Goal: Transaction & Acquisition: Purchase product/service

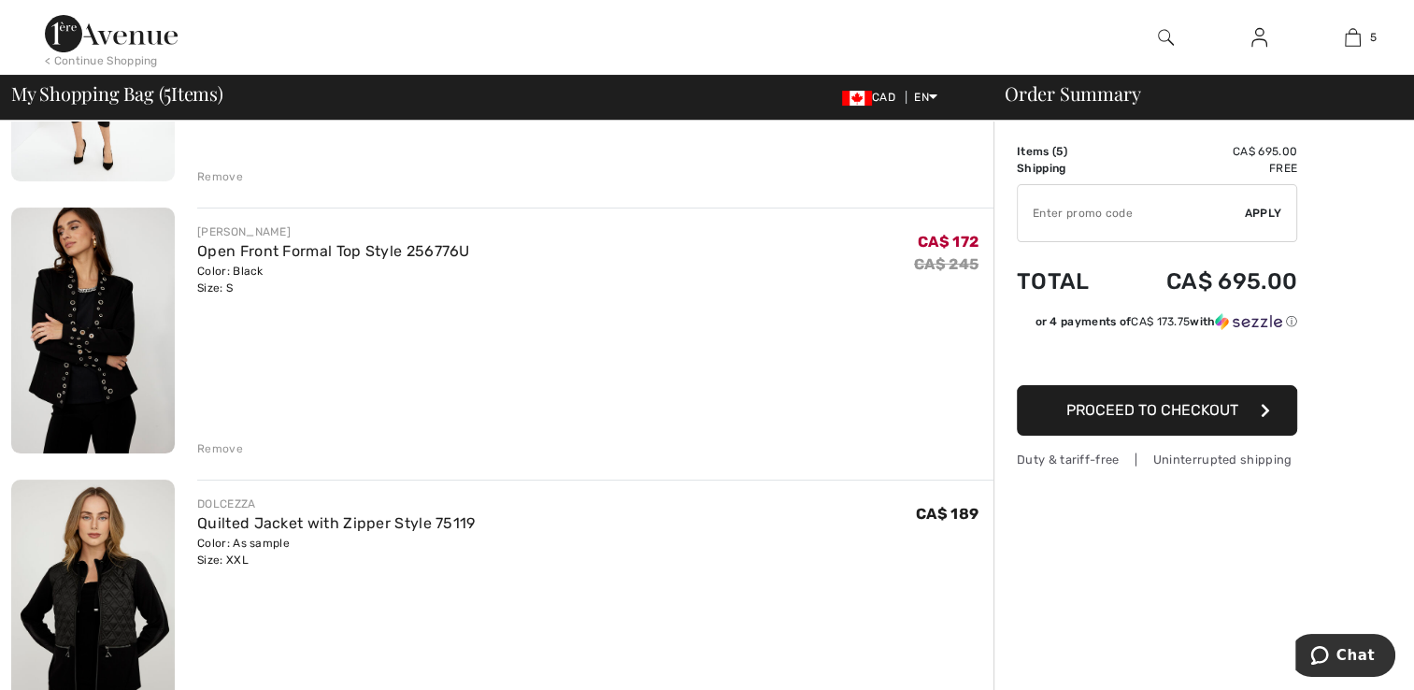
scroll to position [339, 0]
click at [236, 253] on link "Open Front Formal Top Style 256776U" at bounding box center [333, 250] width 273 height 18
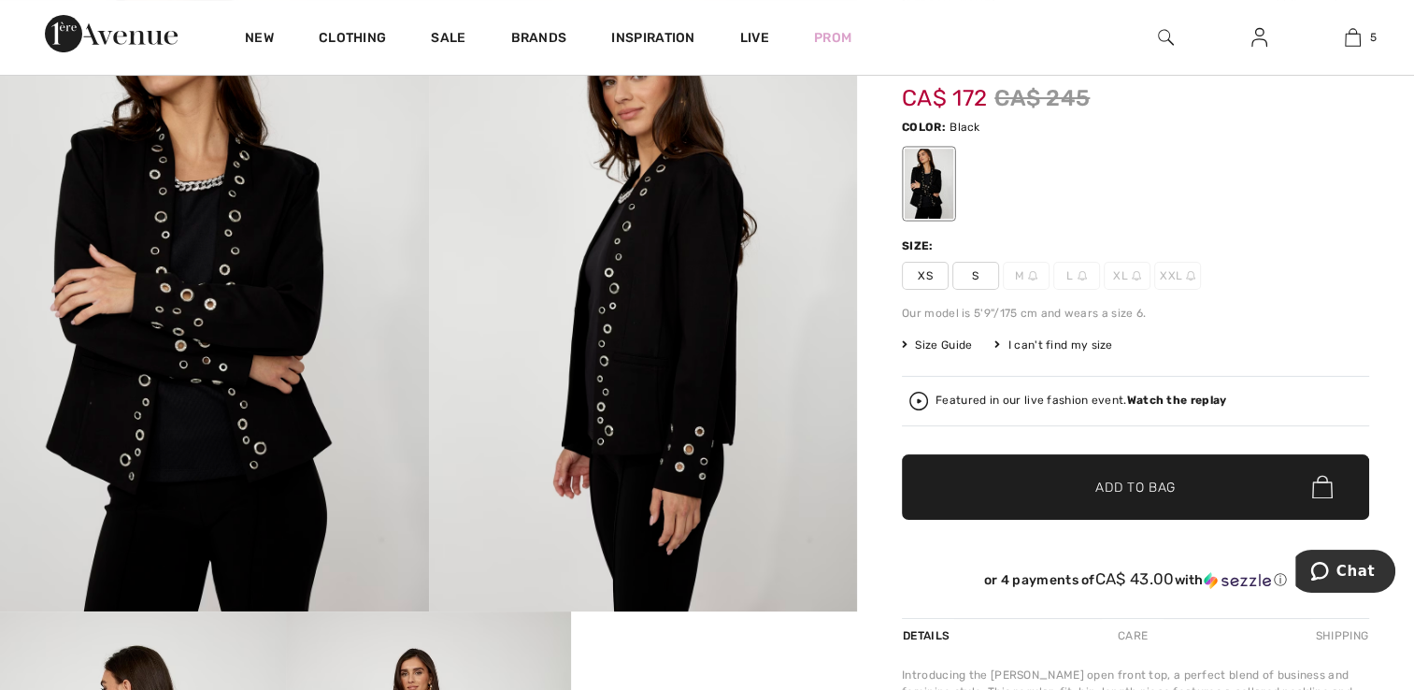
scroll to position [224, 0]
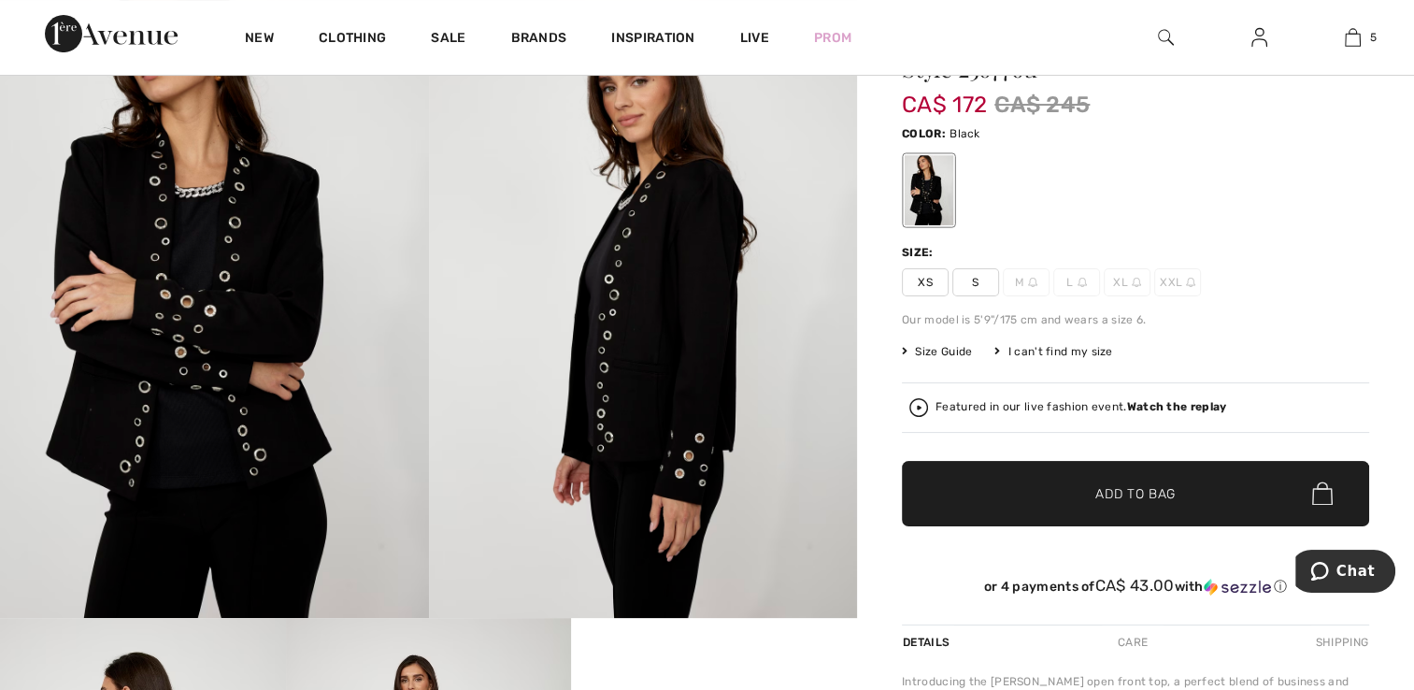
click at [1065, 354] on div "I can't find my size" at bounding box center [1054, 351] width 118 height 17
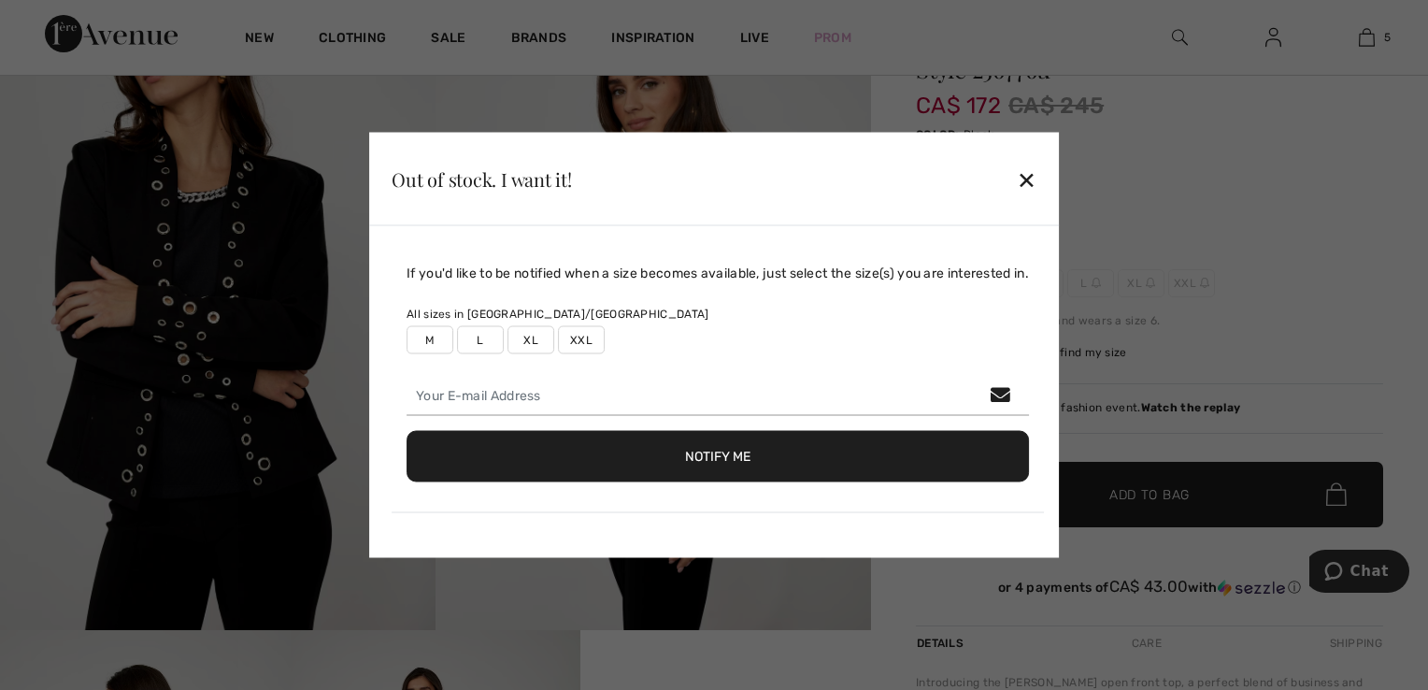
click at [576, 348] on label "XXL" at bounding box center [581, 340] width 47 height 28
click at [853, 470] on button "Notify Me" at bounding box center [718, 456] width 623 height 51
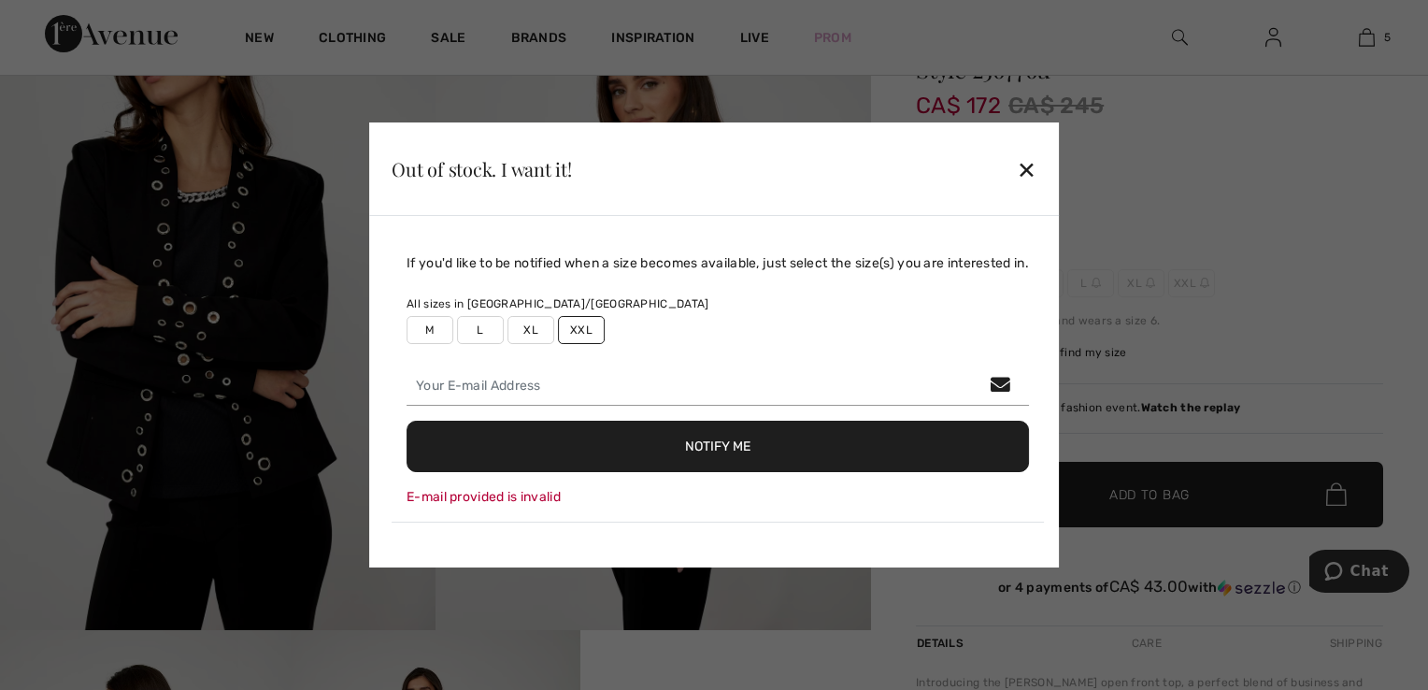
click at [1036, 179] on div "✕" at bounding box center [1027, 169] width 20 height 39
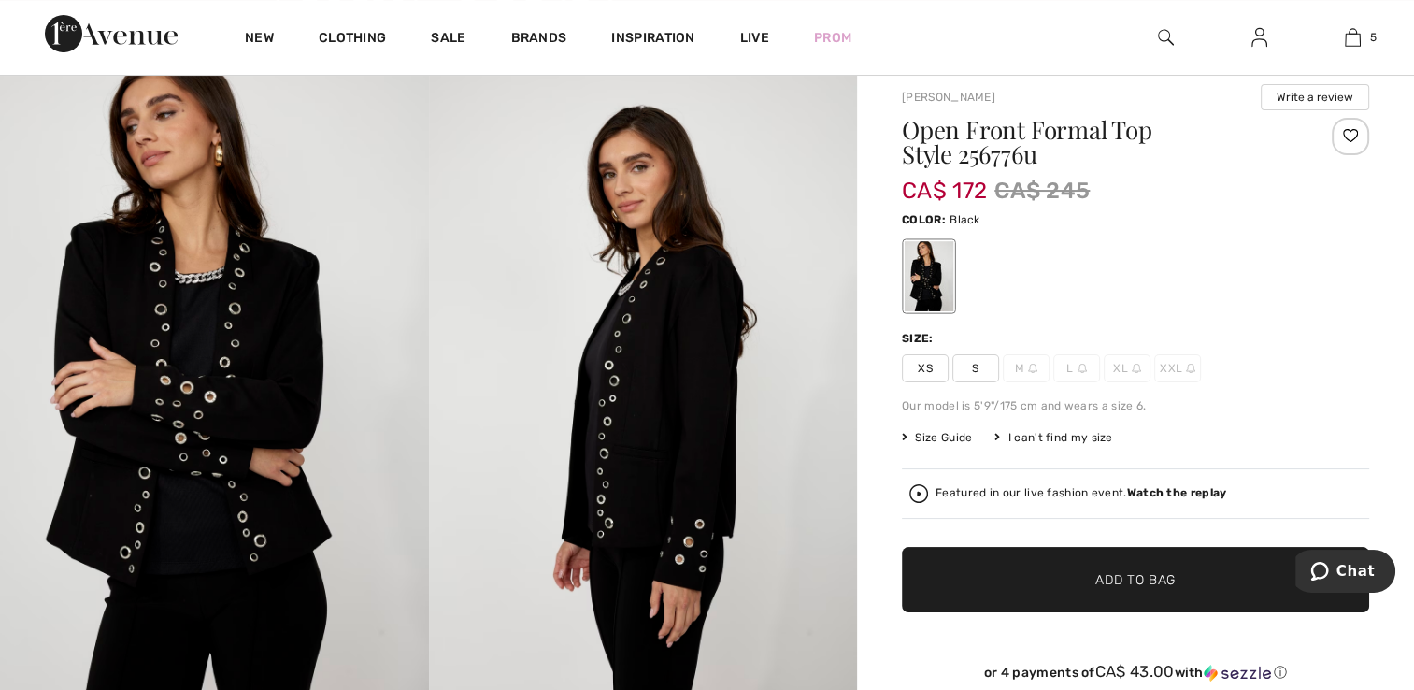
scroll to position [138, 0]
click at [1361, 45] on link "5" at bounding box center [1353, 37] width 92 height 22
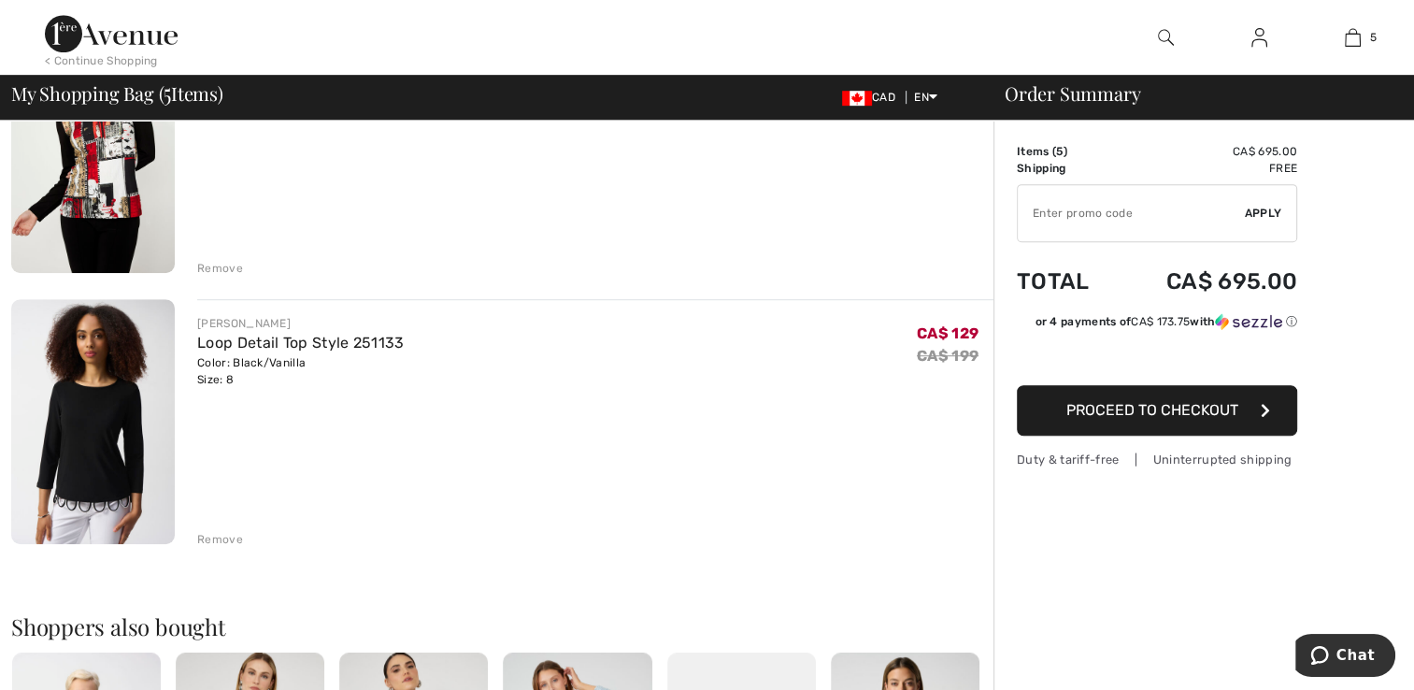
scroll to position [1066, 0]
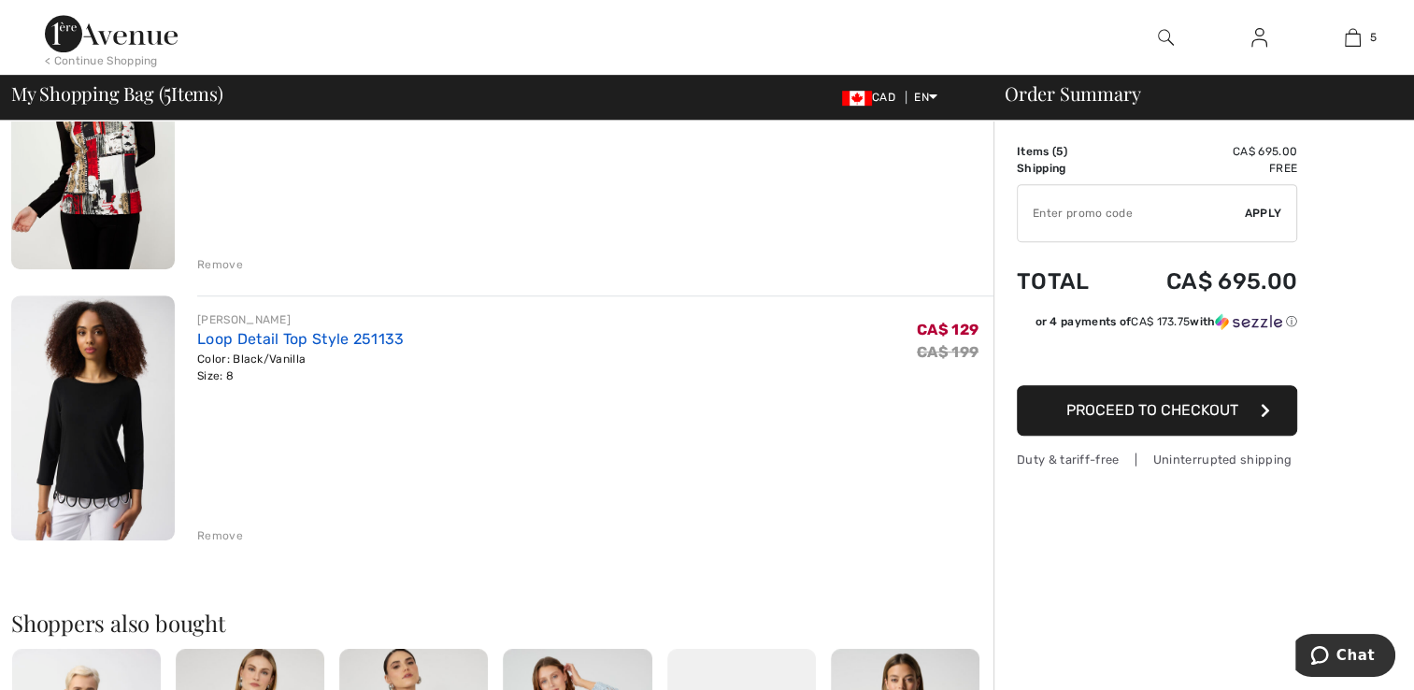
click at [261, 340] on link "Loop Detail Top Style 251133" at bounding box center [300, 339] width 207 height 18
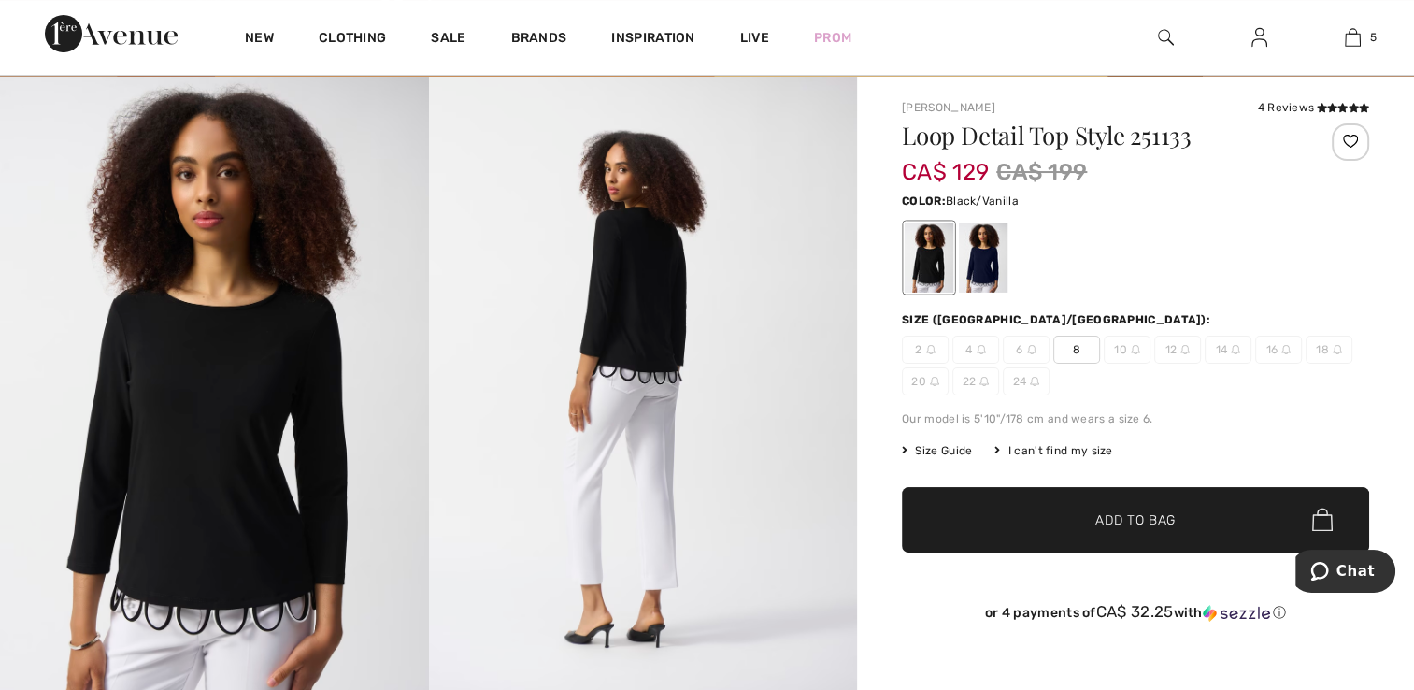
scroll to position [131, 0]
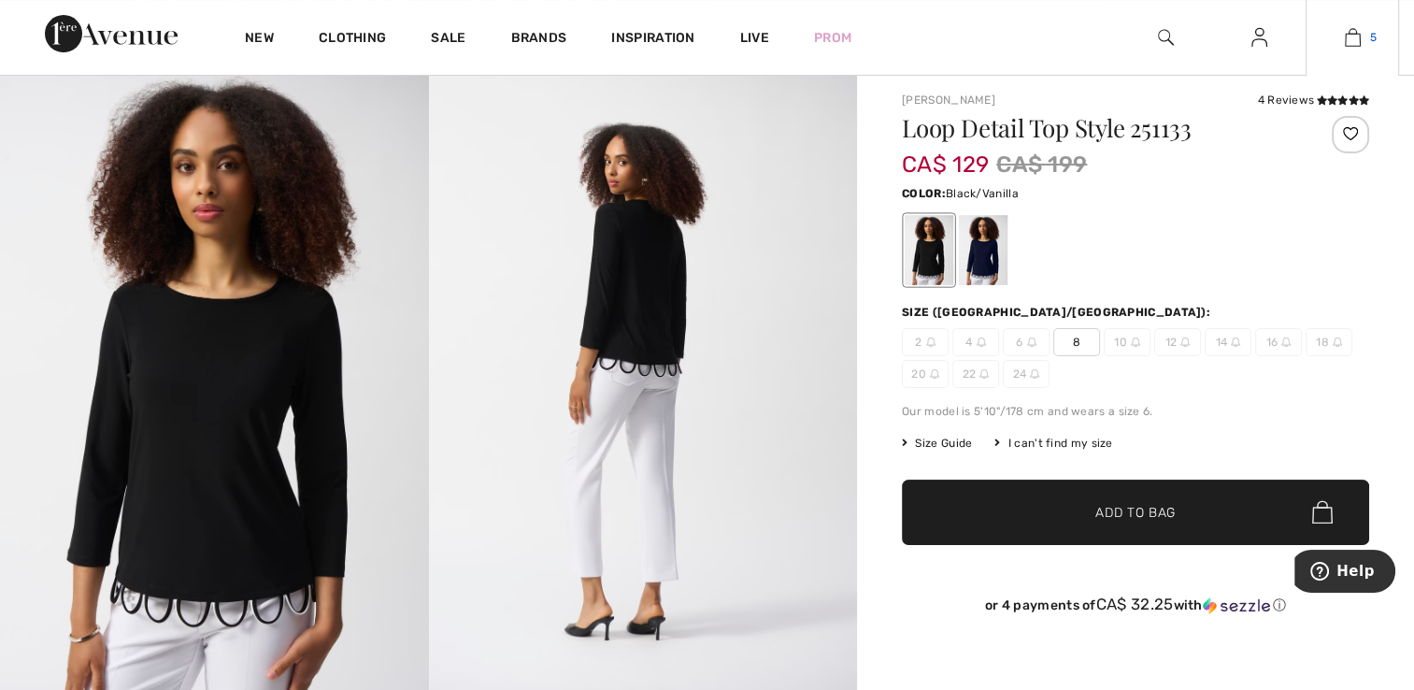
click at [1363, 41] on link "5" at bounding box center [1353, 37] width 92 height 22
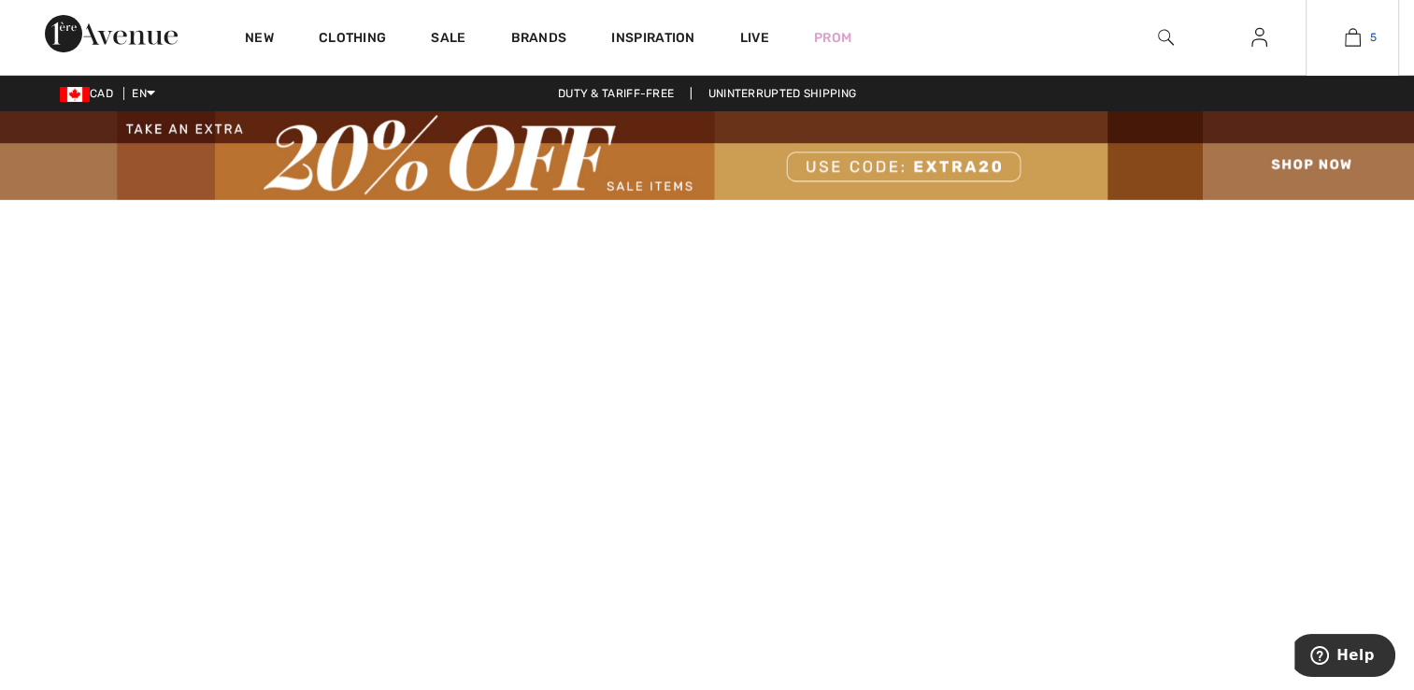
click at [1353, 44] on img at bounding box center [1353, 37] width 16 height 22
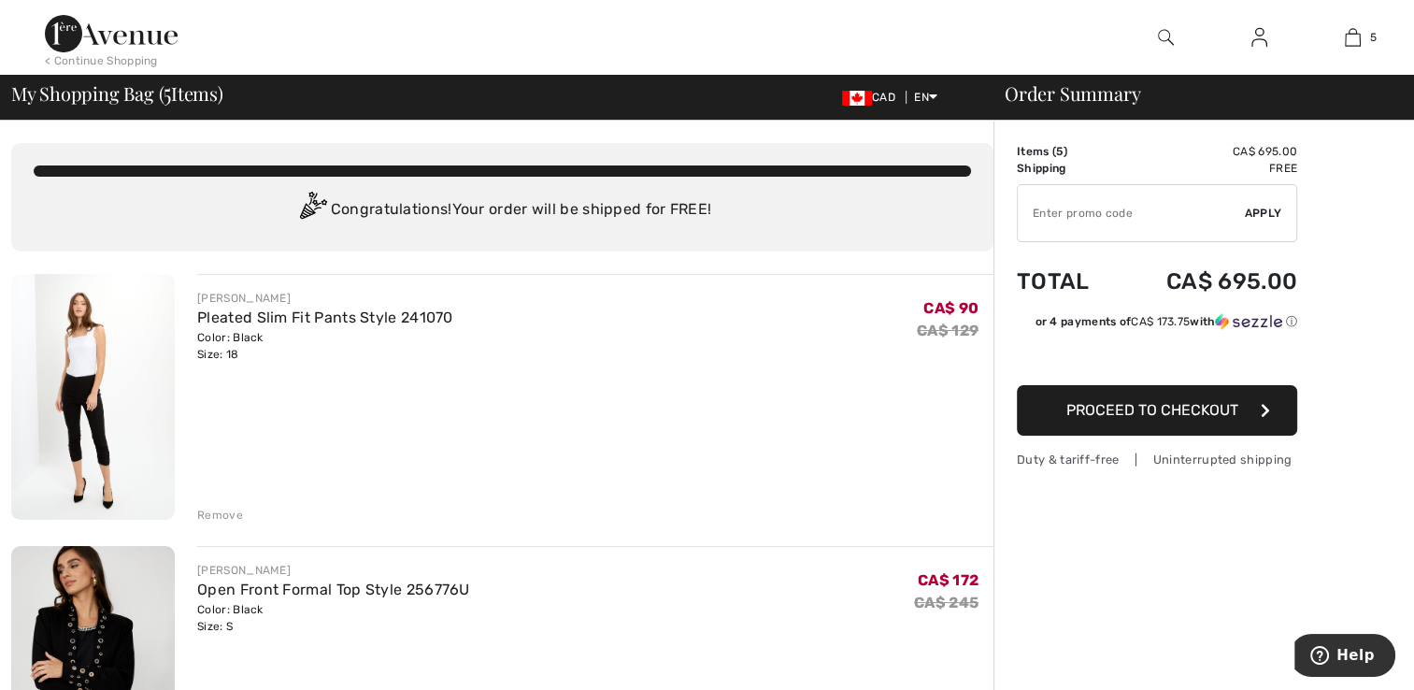
click at [1037, 212] on input "TEXT" at bounding box center [1131, 213] width 227 height 56
click at [1243, 222] on input "TEXT" at bounding box center [1131, 213] width 227 height 56
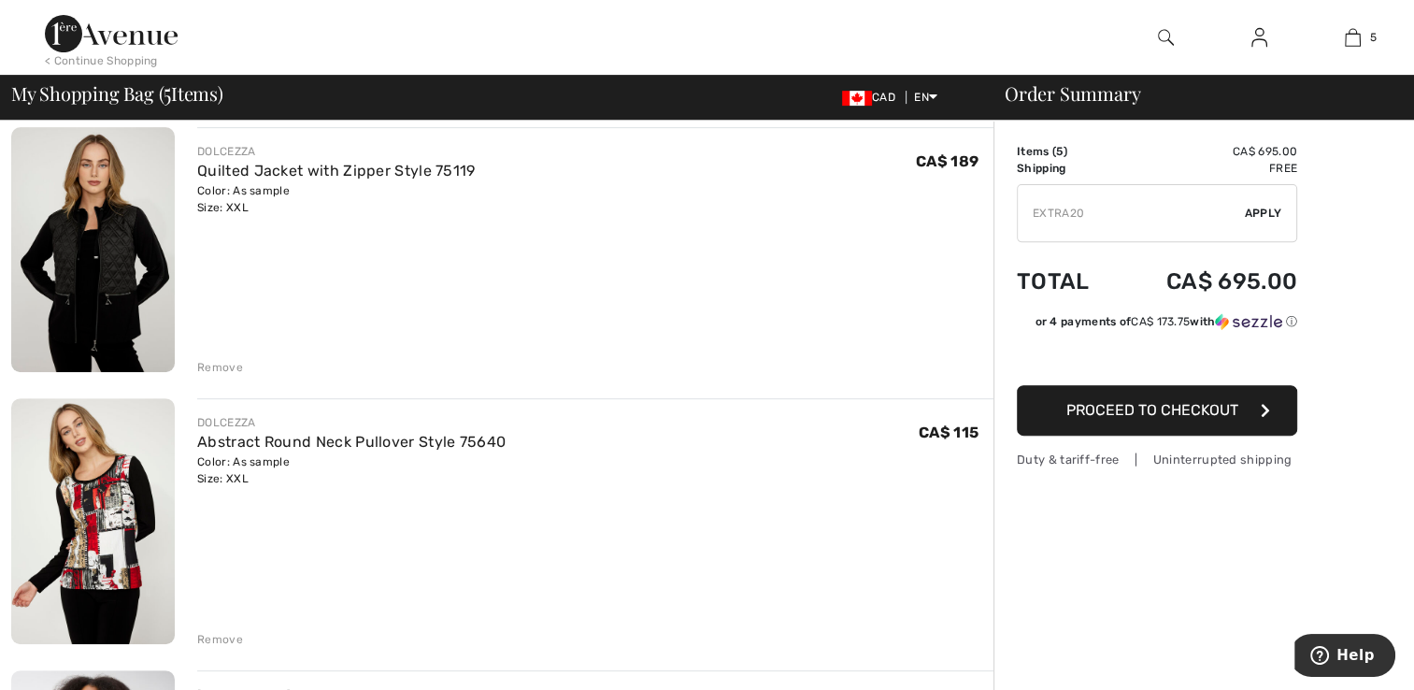
scroll to position [689, 0]
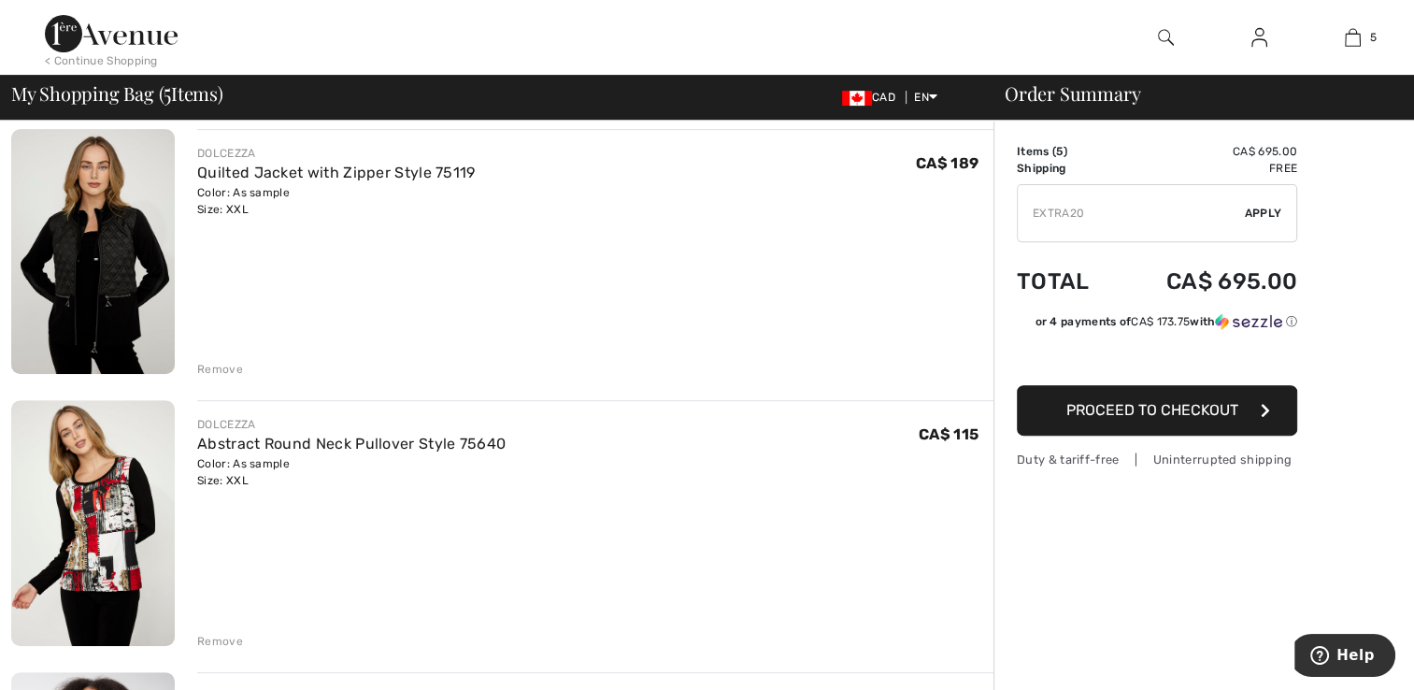
type input "EXTRA20"
click at [206, 639] on div "Remove" at bounding box center [220, 641] width 46 height 17
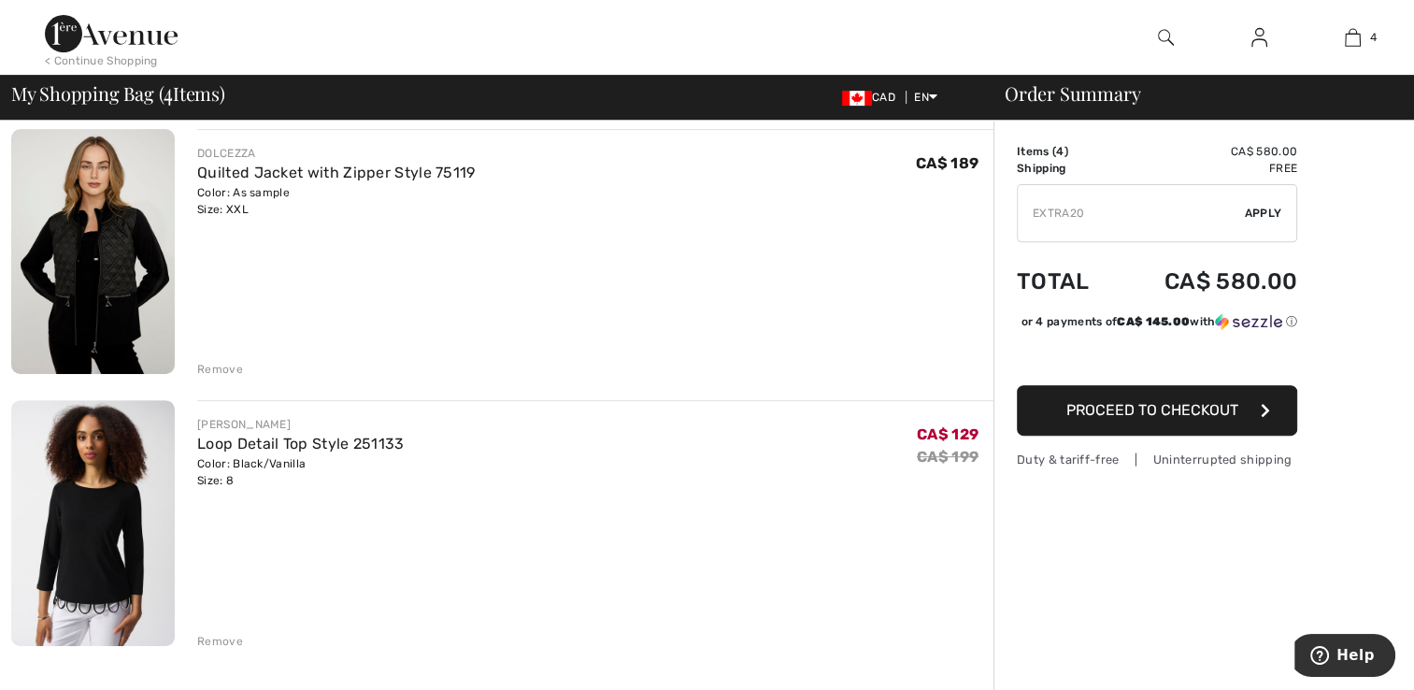
click at [206, 366] on div "Remove" at bounding box center [220, 369] width 46 height 17
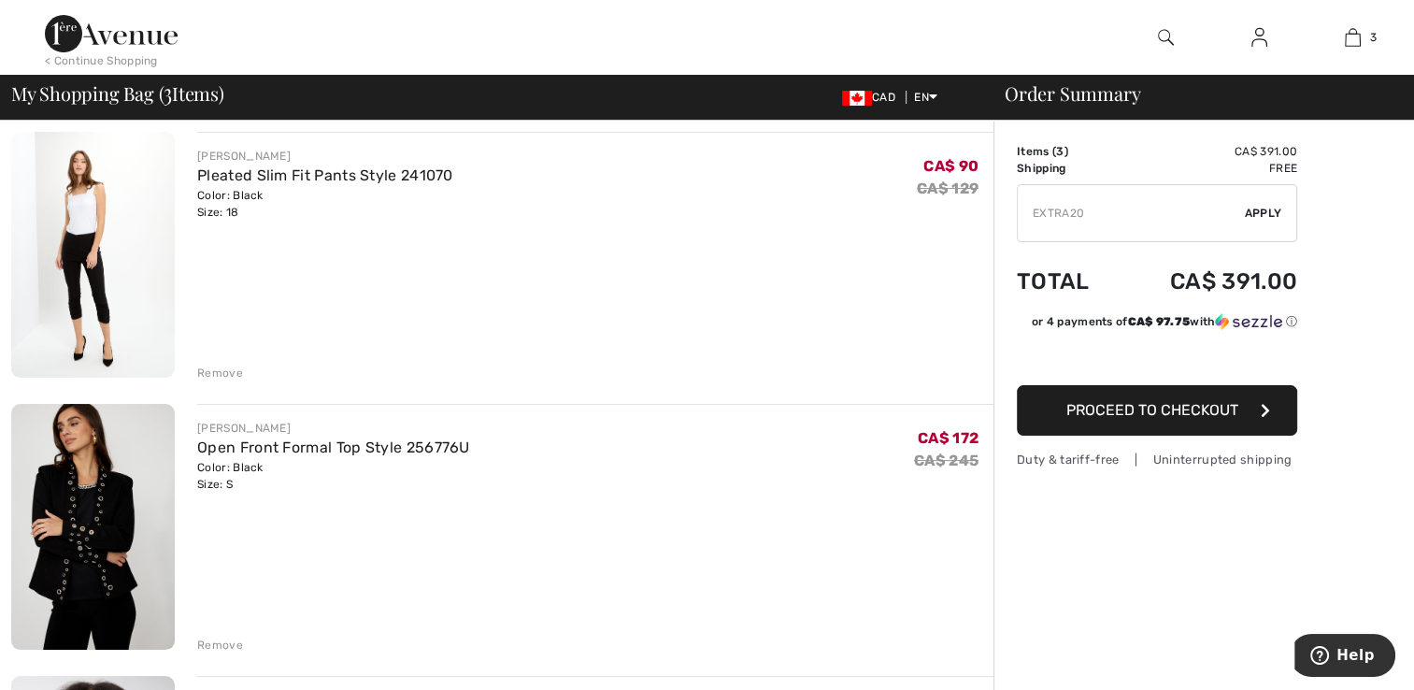
scroll to position [87, 0]
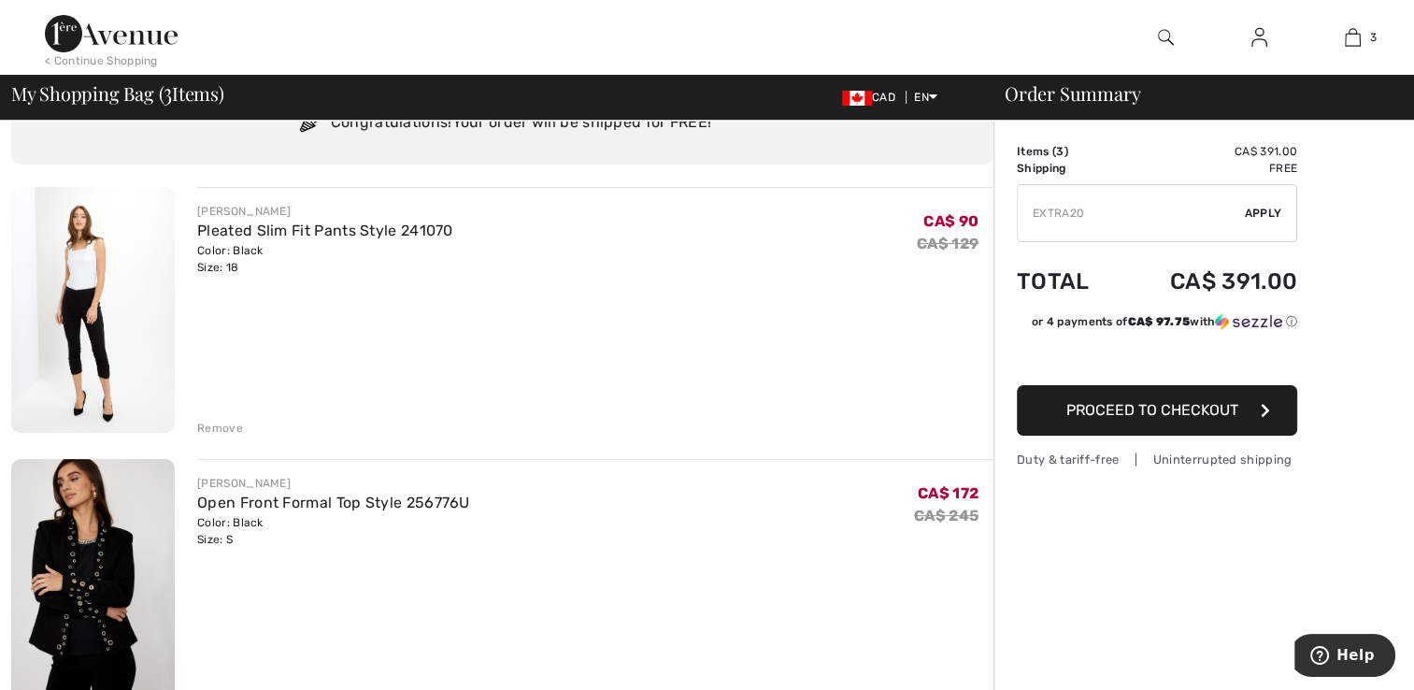
click at [1240, 212] on input "TEXT" at bounding box center [1131, 213] width 227 height 56
click at [1260, 233] on div "✔ Apply Remove" at bounding box center [1157, 213] width 280 height 58
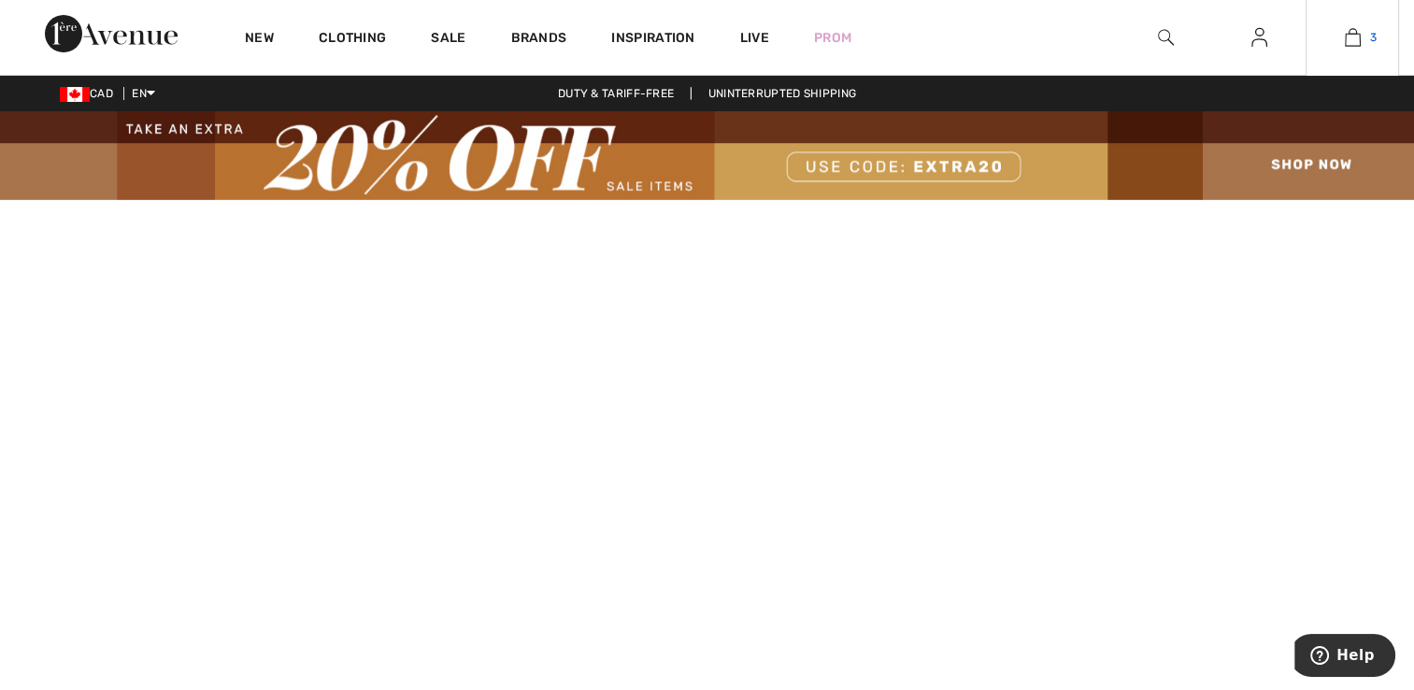
click at [1353, 44] on img at bounding box center [1353, 37] width 16 height 22
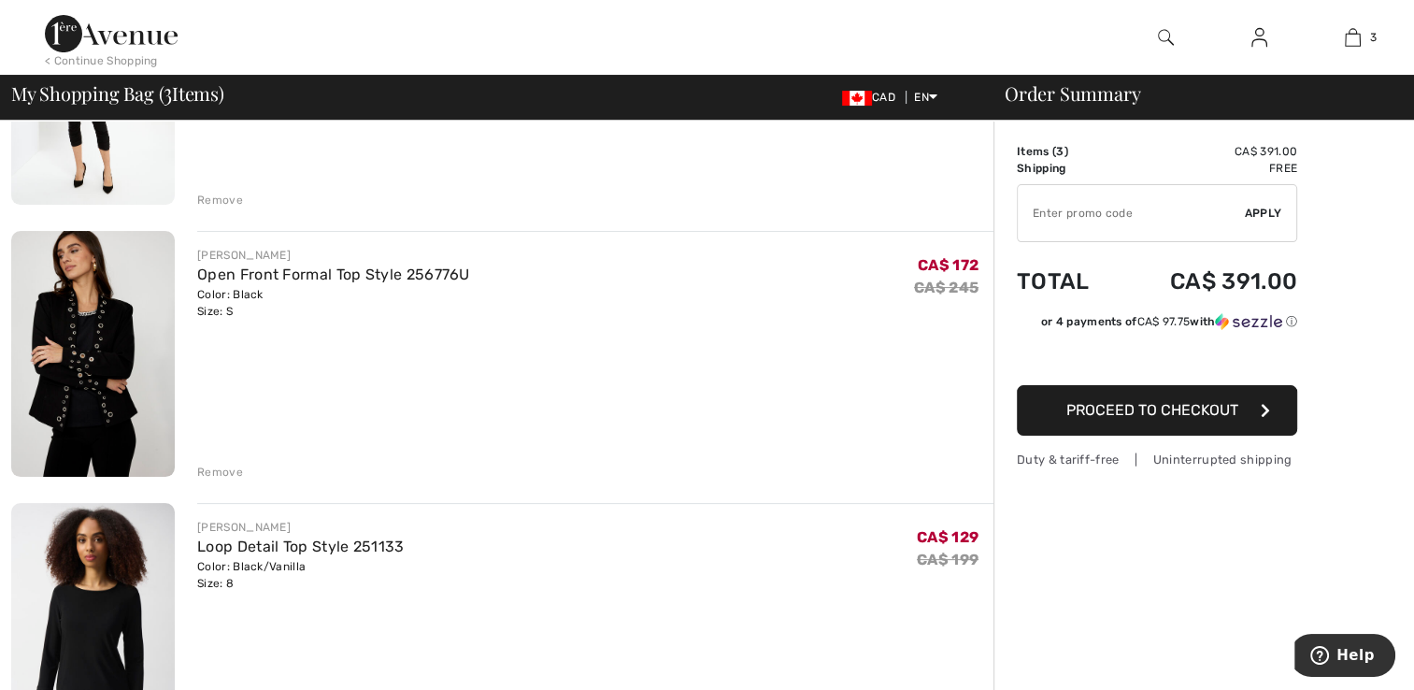
scroll to position [307, 0]
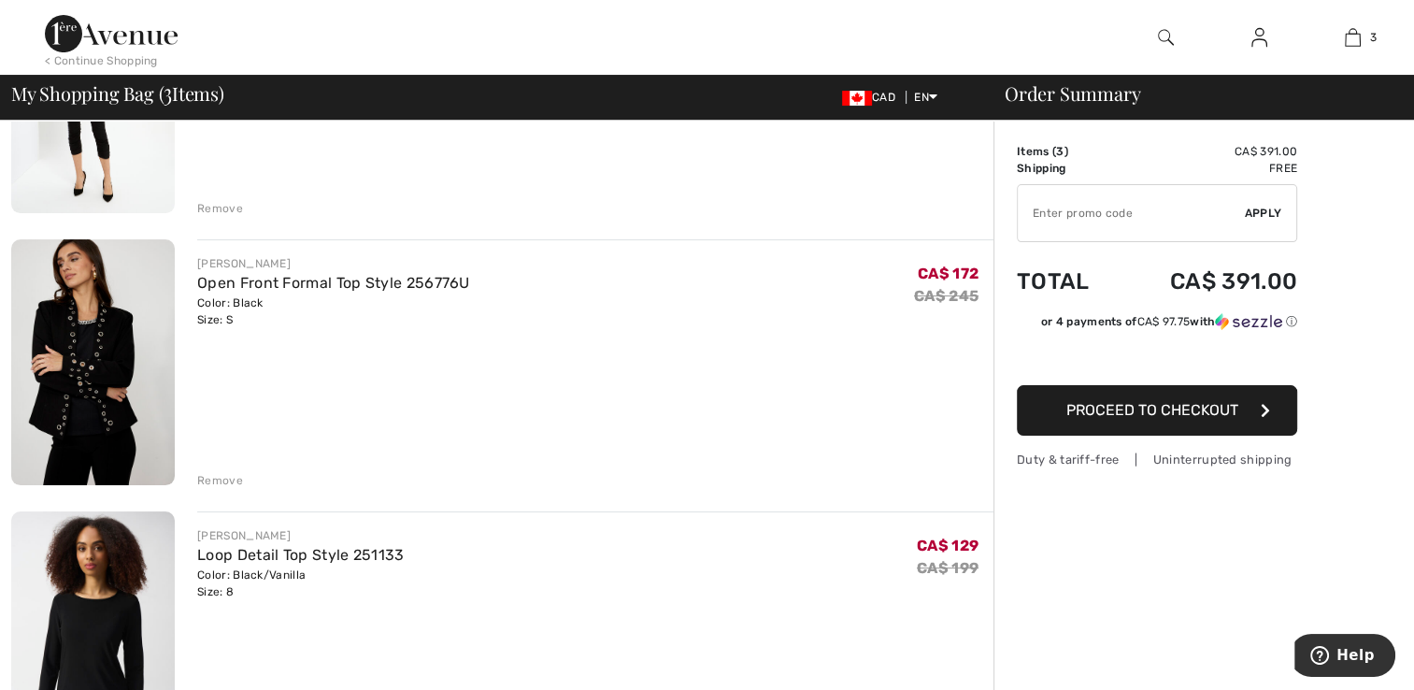
click at [1036, 217] on input "TEXT" at bounding box center [1131, 213] width 227 height 56
type input "EXTRA20"
click at [1264, 221] on span "Apply" at bounding box center [1263, 213] width 37 height 17
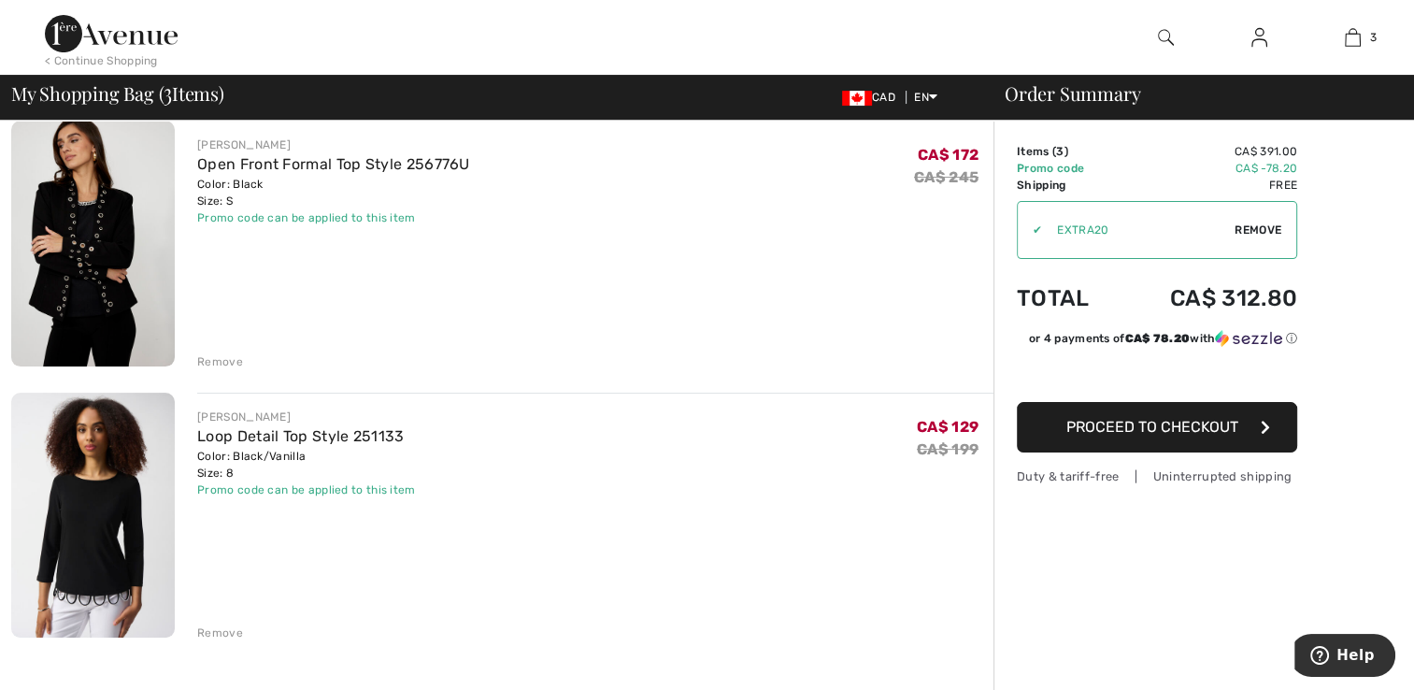
scroll to position [429, 0]
